Goal: Task Accomplishment & Management: Manage account settings

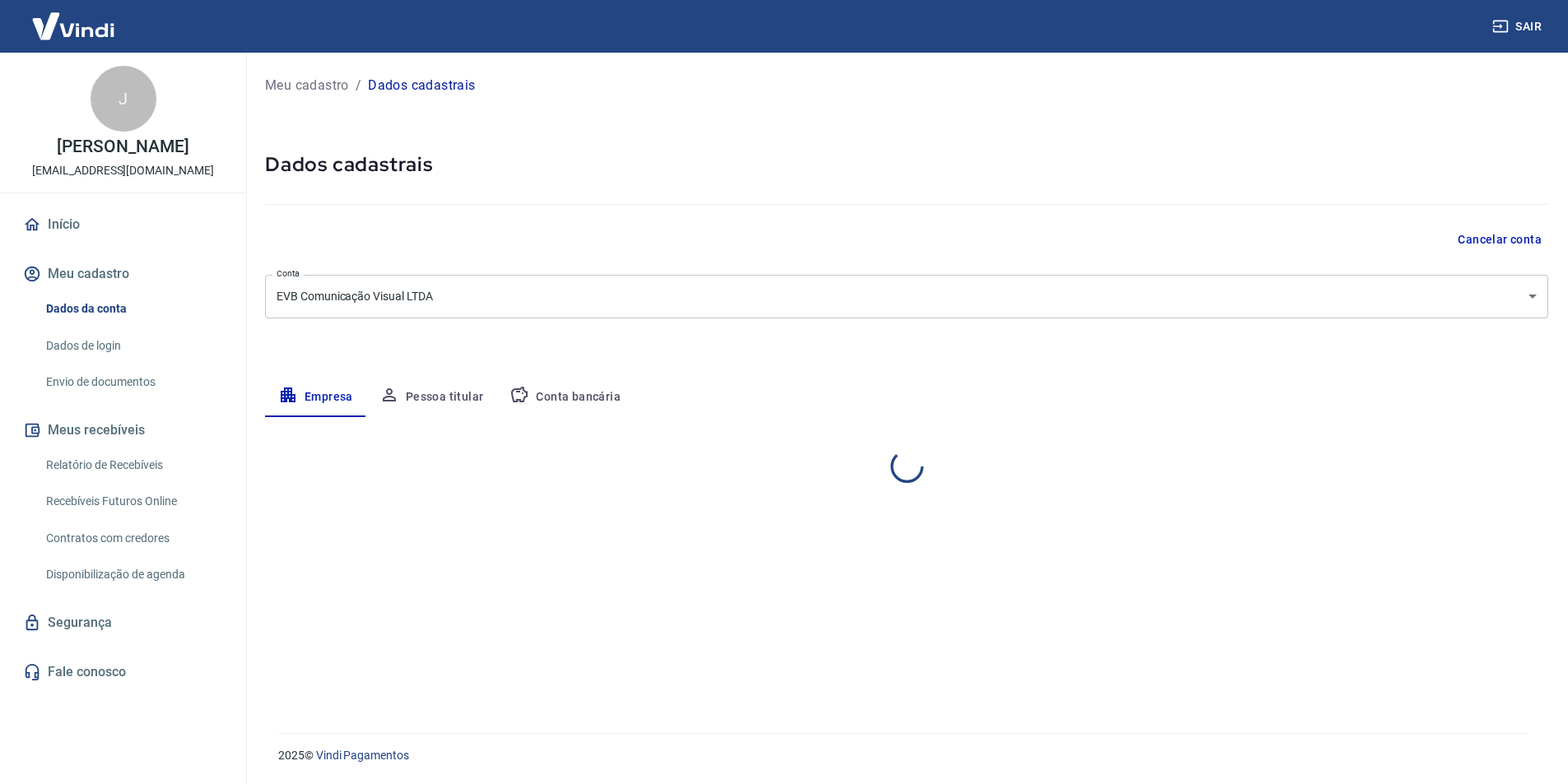
select select "PR"
select select "business"
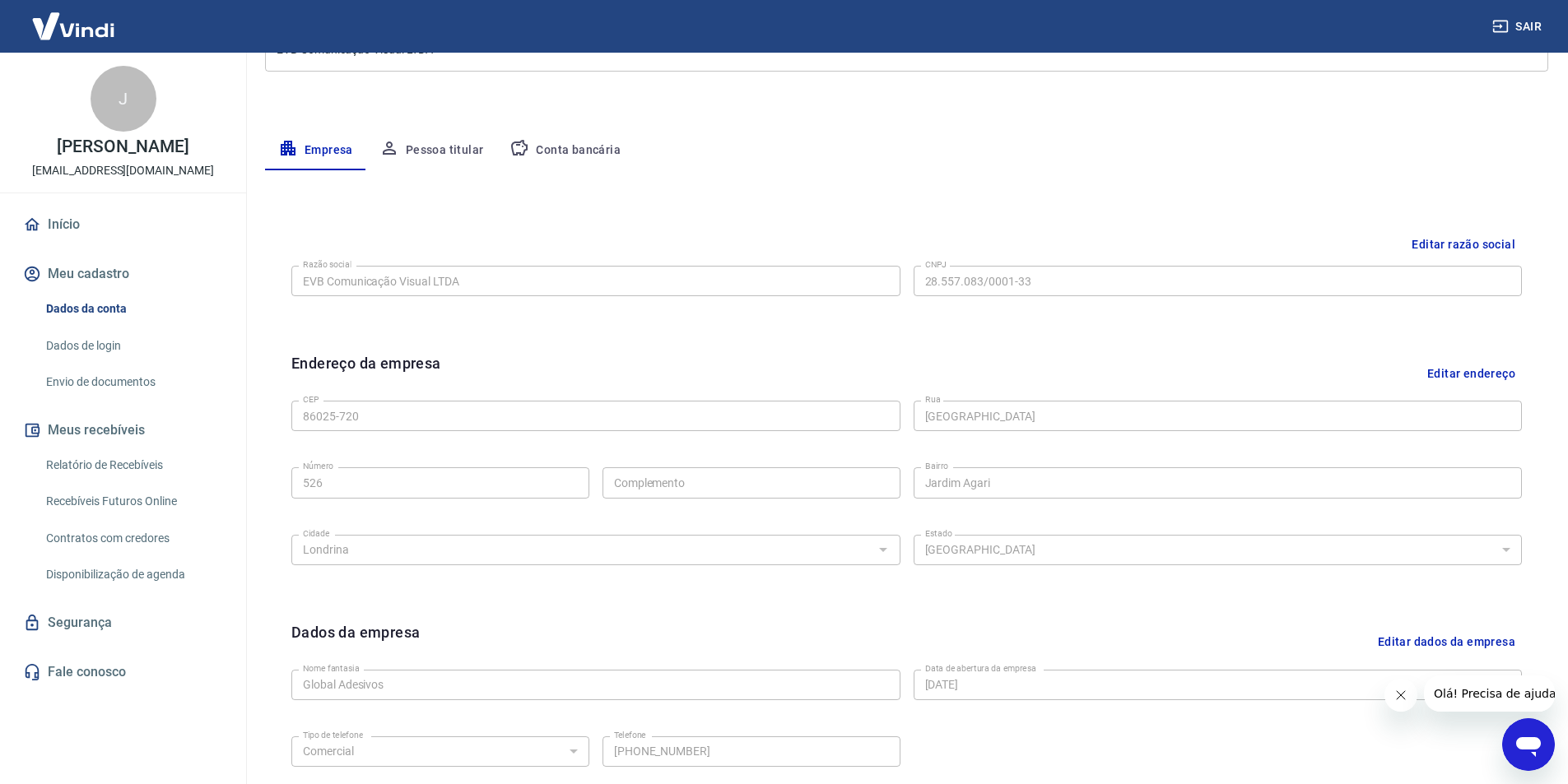
scroll to position [402, 0]
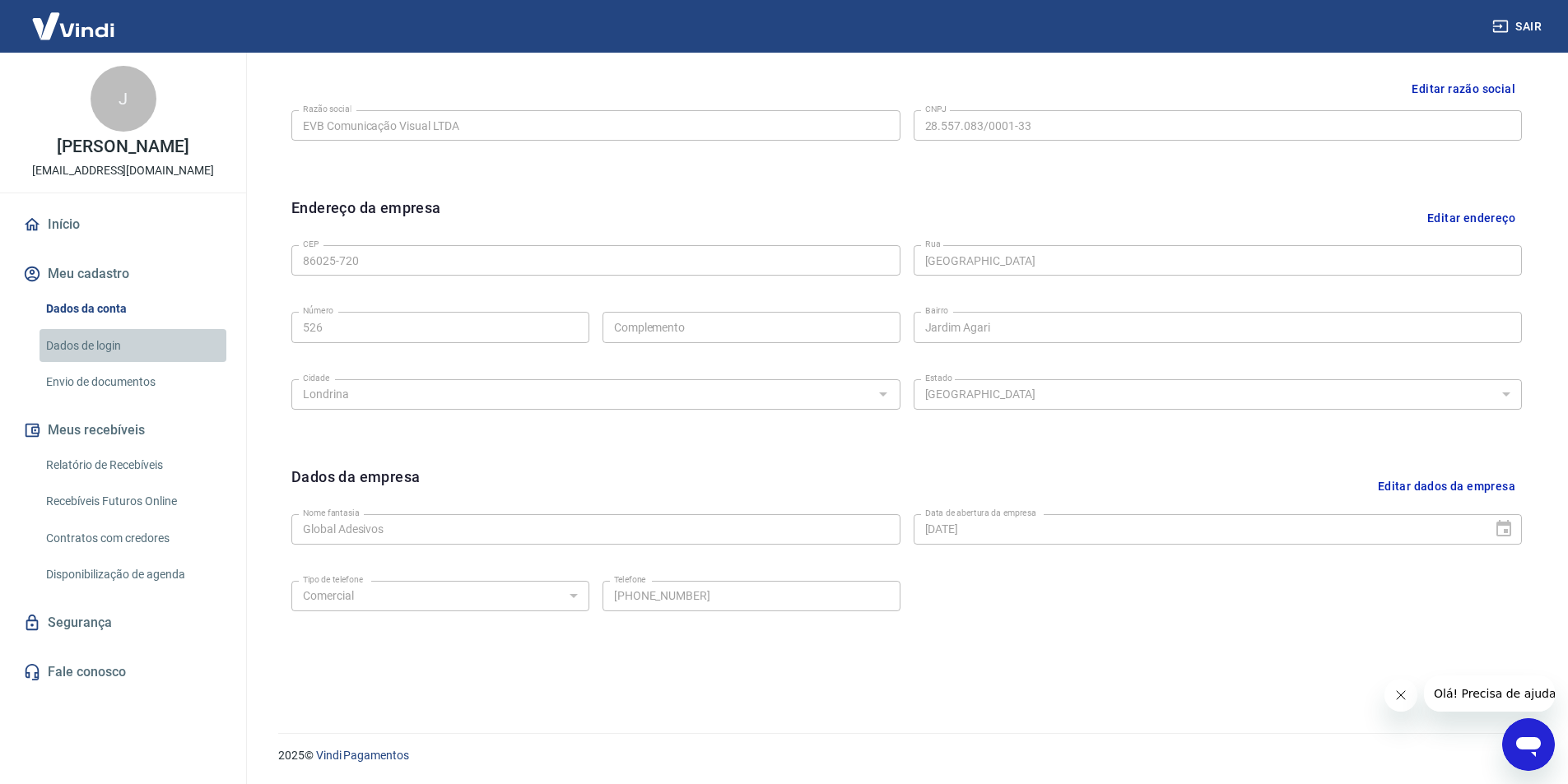
click at [105, 341] on link "Dados de login" at bounding box center [132, 346] width 187 height 34
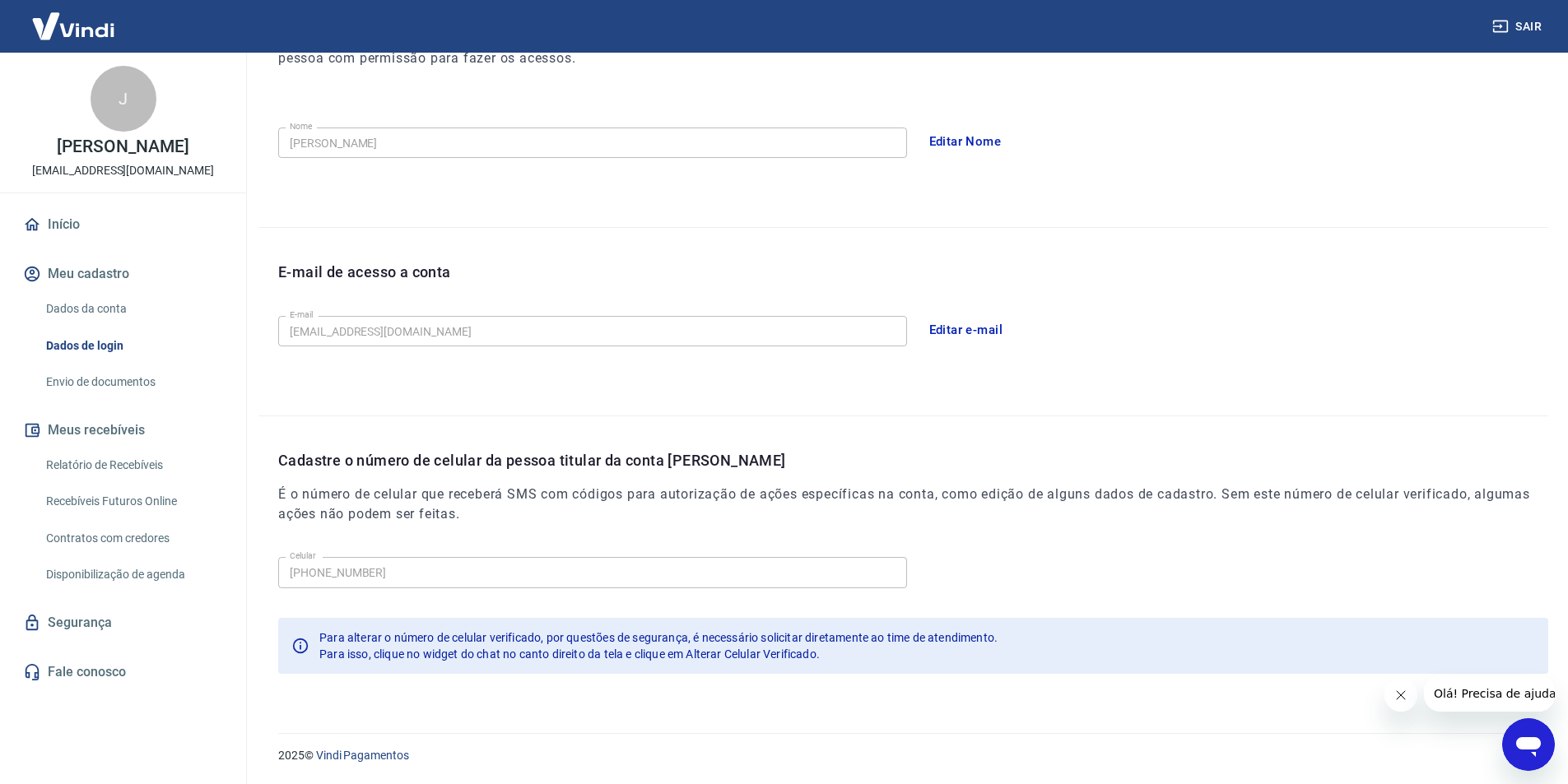
scroll to position [270, 0]
click at [943, 137] on button "Editar Nome" at bounding box center [966, 142] width 91 height 34
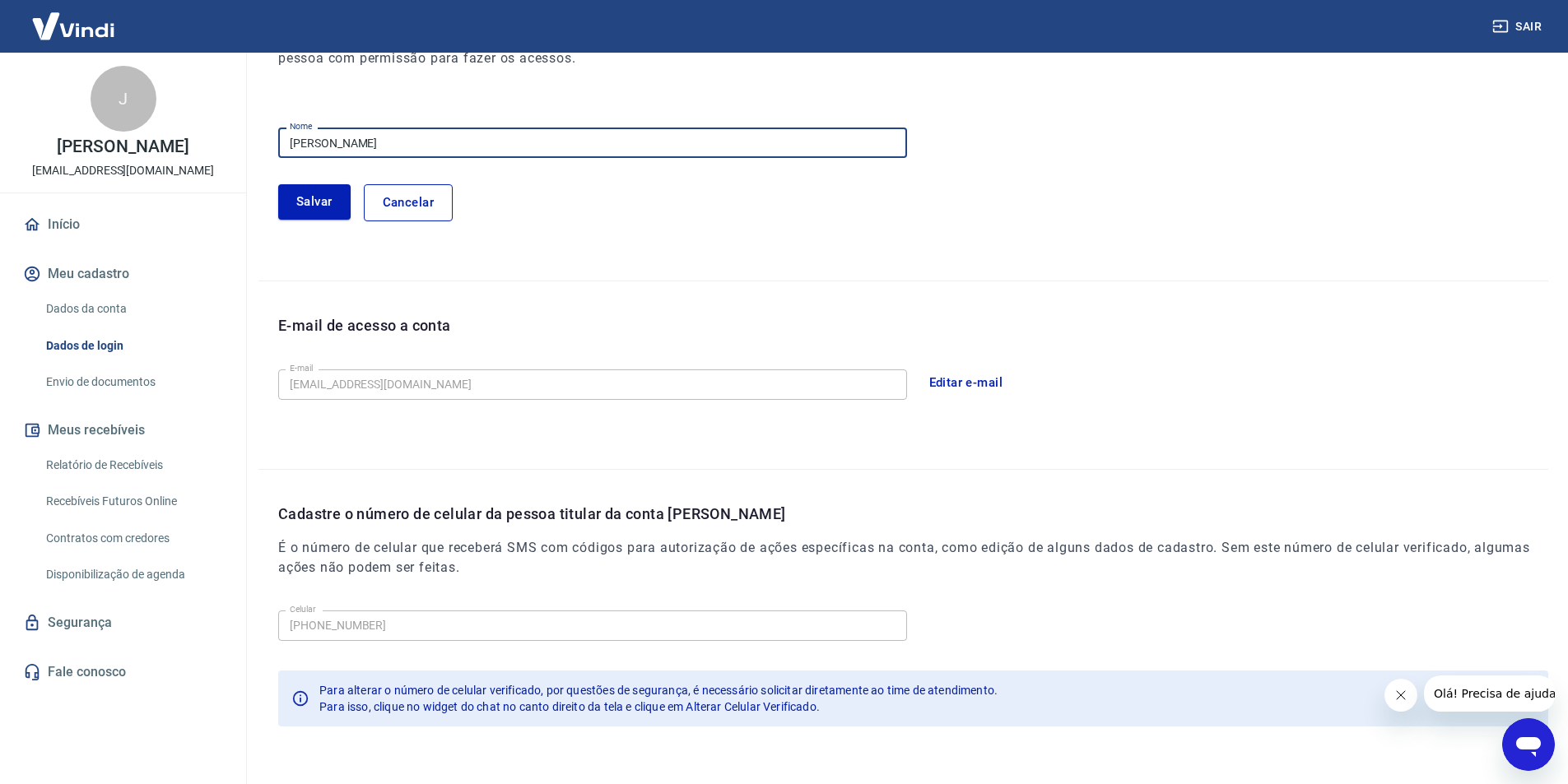
drag, startPoint x: 404, startPoint y: 148, endPoint x: 103, endPoint y: 150, distance: 301.0
click at [103, 150] on div "Sair J [PERSON_NAME] [PERSON_NAME][EMAIL_ADDRESS][DOMAIN_NAME] Início Meu cadas…" at bounding box center [784, 122] width 1568 height 784
type input "Global Adesivos"
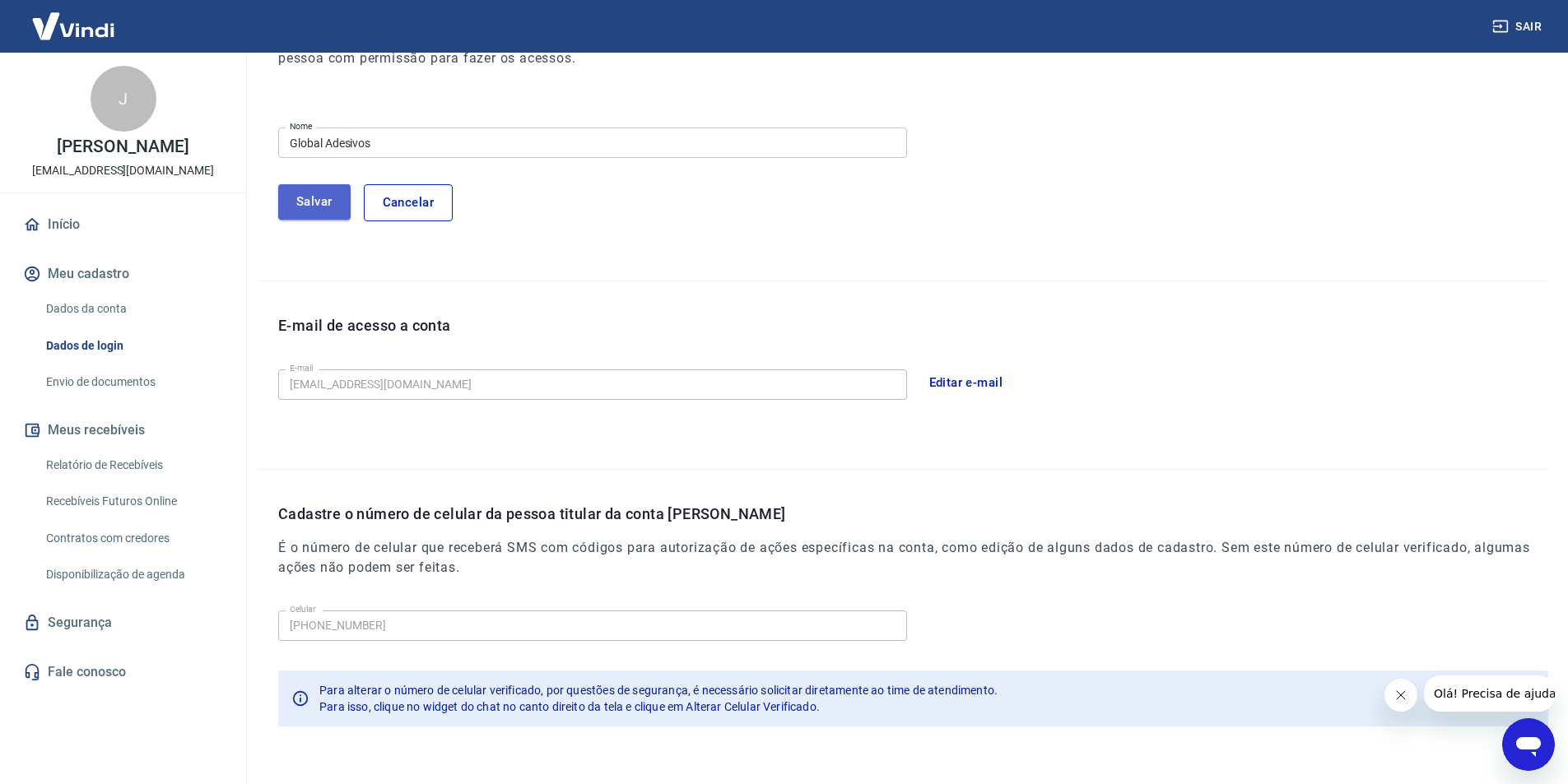
click at [287, 201] on button "Salvar" at bounding box center [314, 201] width 73 height 34
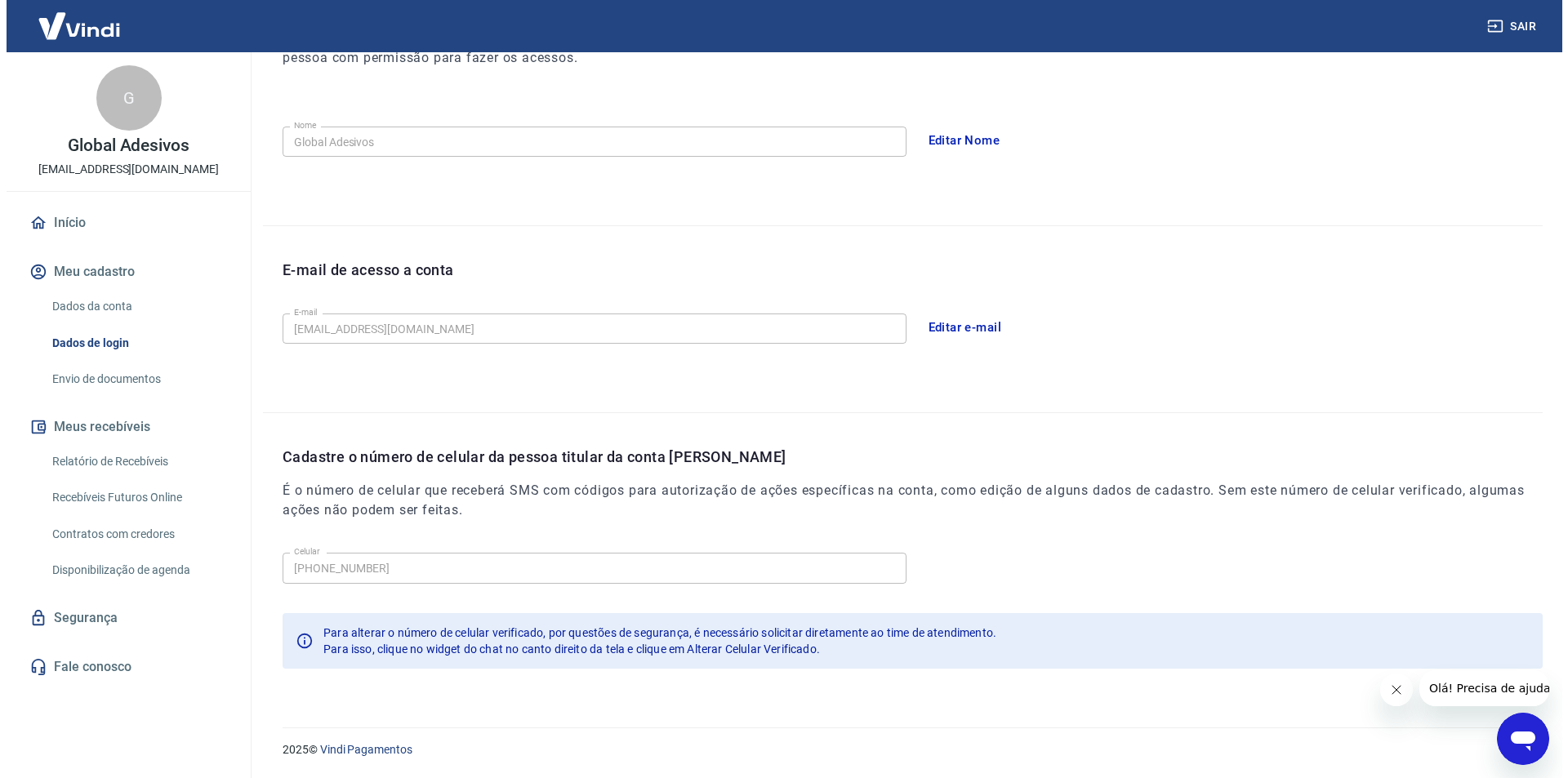
scroll to position [0, 0]
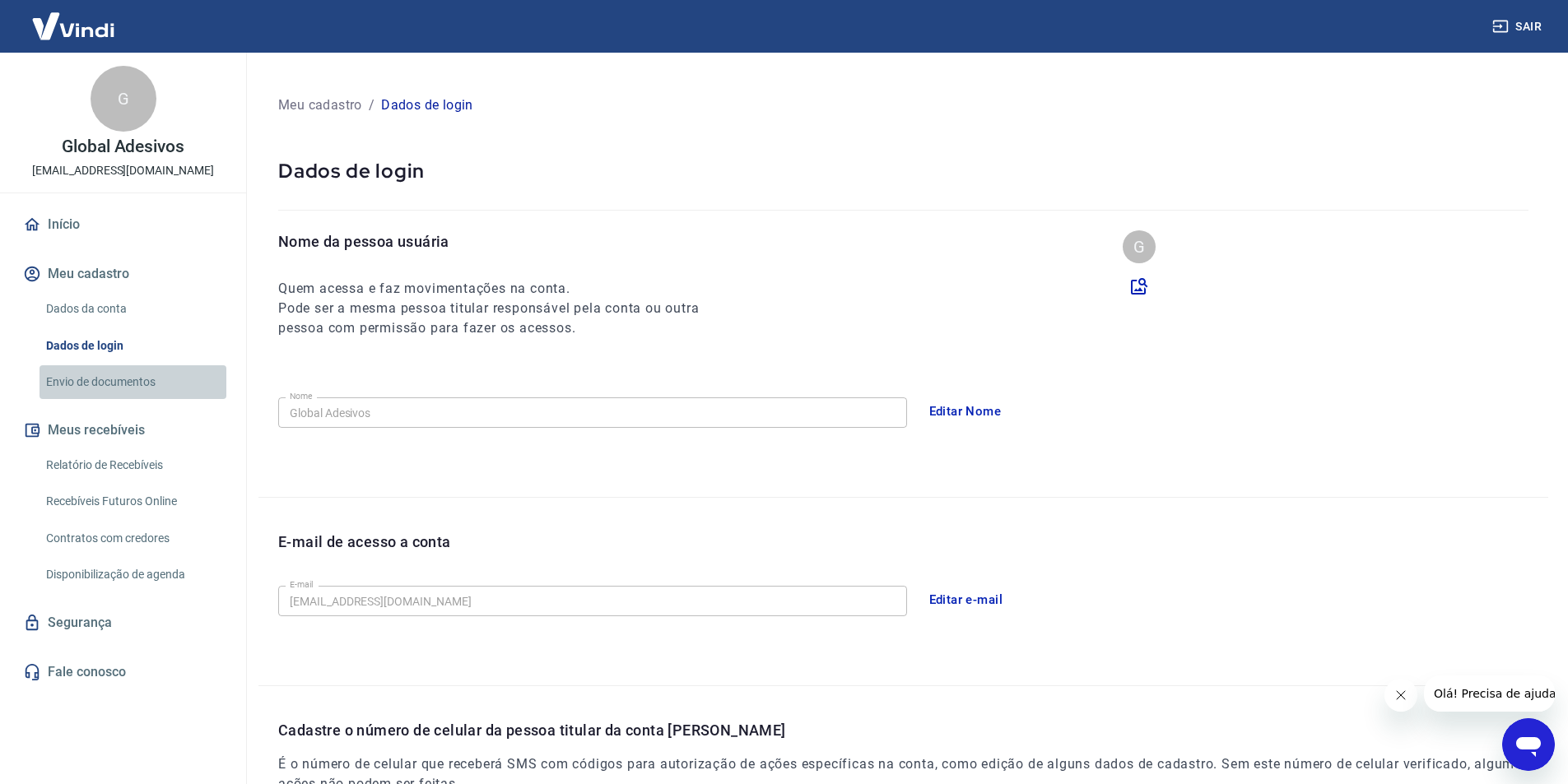
click at [110, 386] on link "Envio de documentos" at bounding box center [132, 382] width 187 height 34
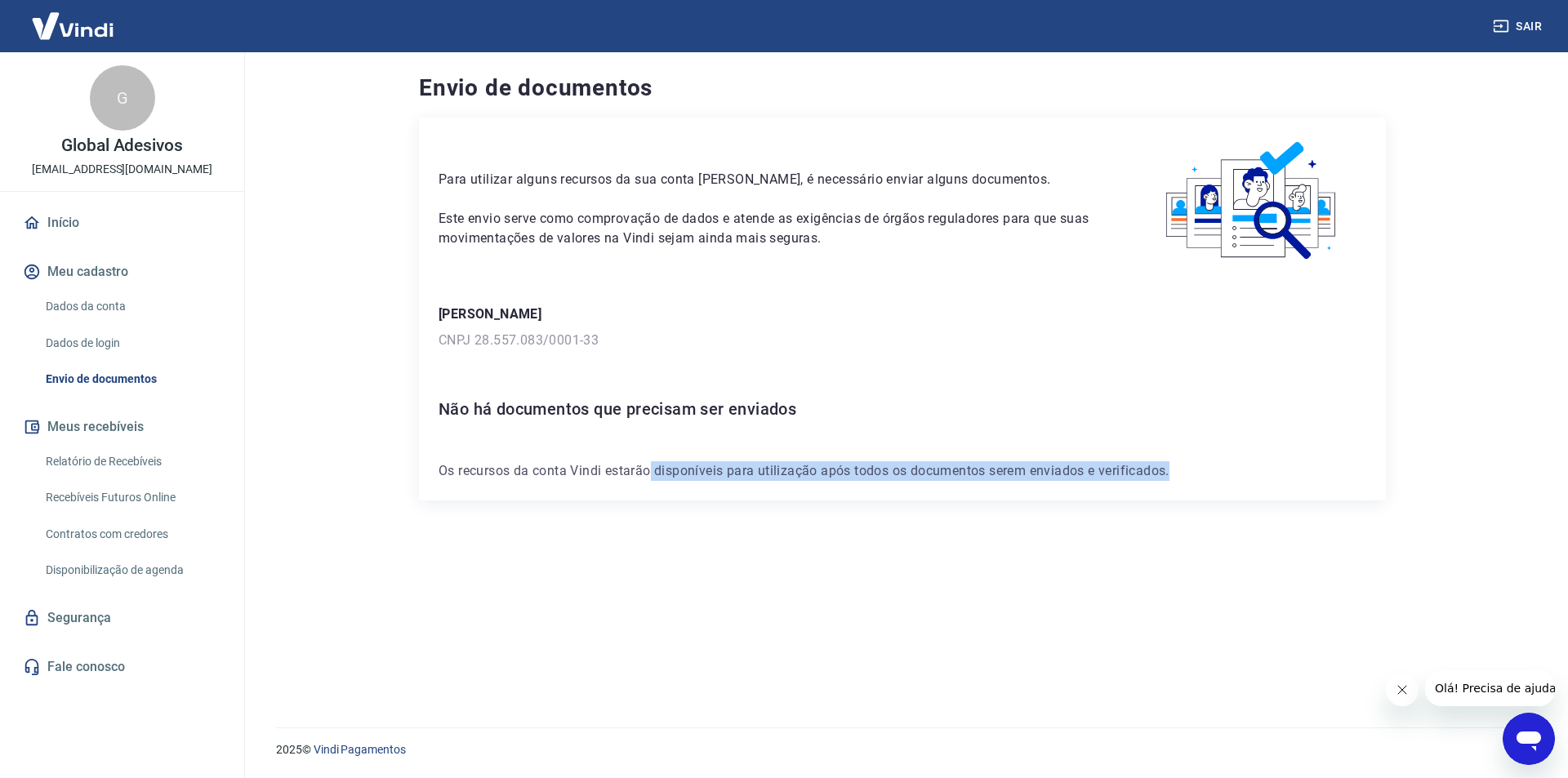
drag, startPoint x: 652, startPoint y: 471, endPoint x: 1176, endPoint y: 463, distance: 524.1
click at [1199, 470] on p "Os recursos da conta Vindi estarão disponíveis para utilização após todos os do…" at bounding box center [902, 470] width 927 height 20
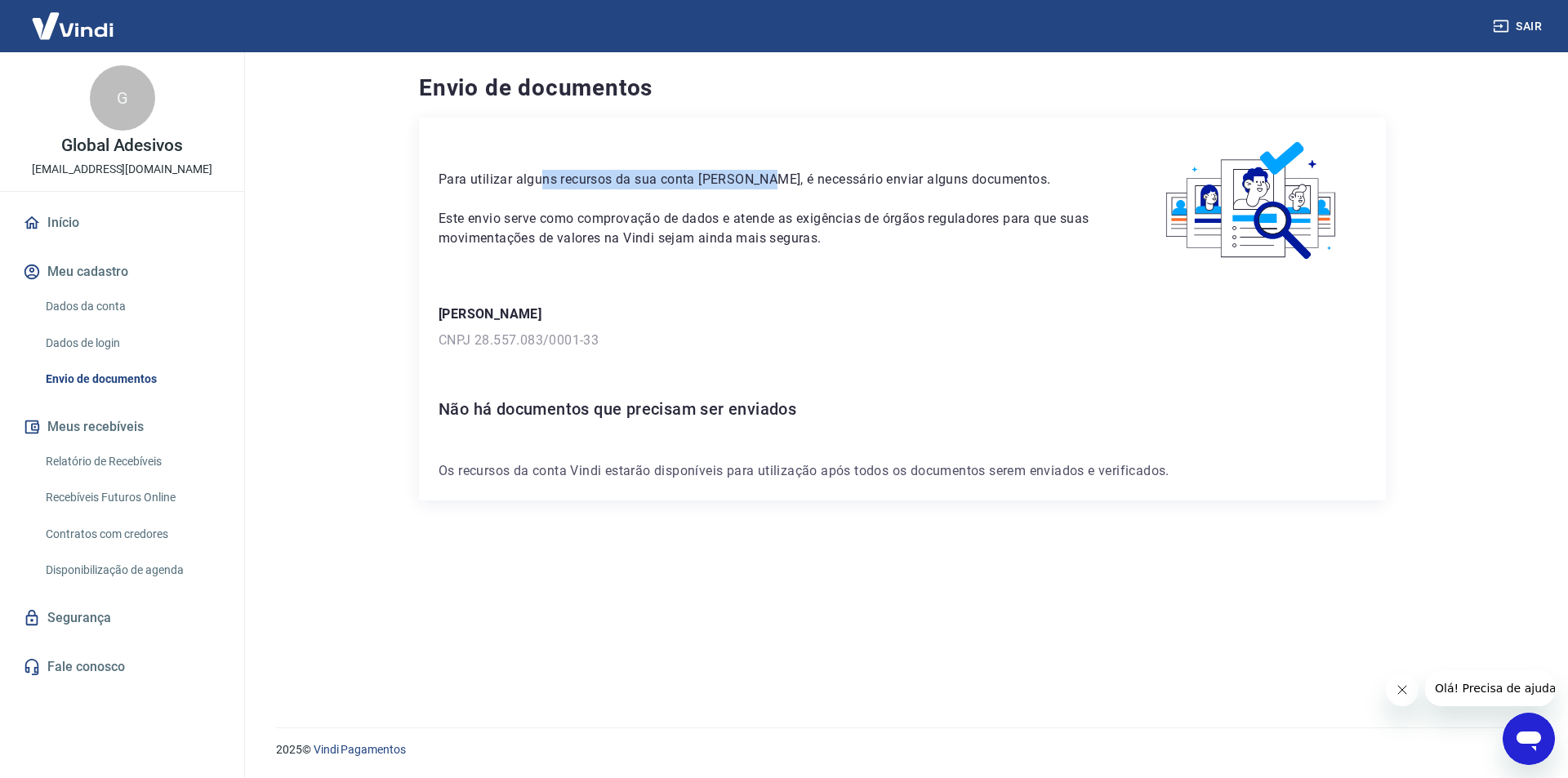
drag, startPoint x: 539, startPoint y: 175, endPoint x: 772, endPoint y: 175, distance: 233.0
click at [763, 175] on p "Para utilizar alguns recursos da sua conta [PERSON_NAME], é necessário enviar a…" at bounding box center [768, 180] width 660 height 20
click at [455, 216] on p "Este envio serve como comprovação de dados e atende as exigências de órgãos reg…" at bounding box center [768, 228] width 660 height 39
drag, startPoint x: 529, startPoint y: 218, endPoint x: 688, endPoint y: 215, distance: 159.0
click at [688, 215] on p "Este envio serve como comprovação de dados e atende as exigências de órgãos reg…" at bounding box center [768, 228] width 660 height 39
